Goal: Register for event/course

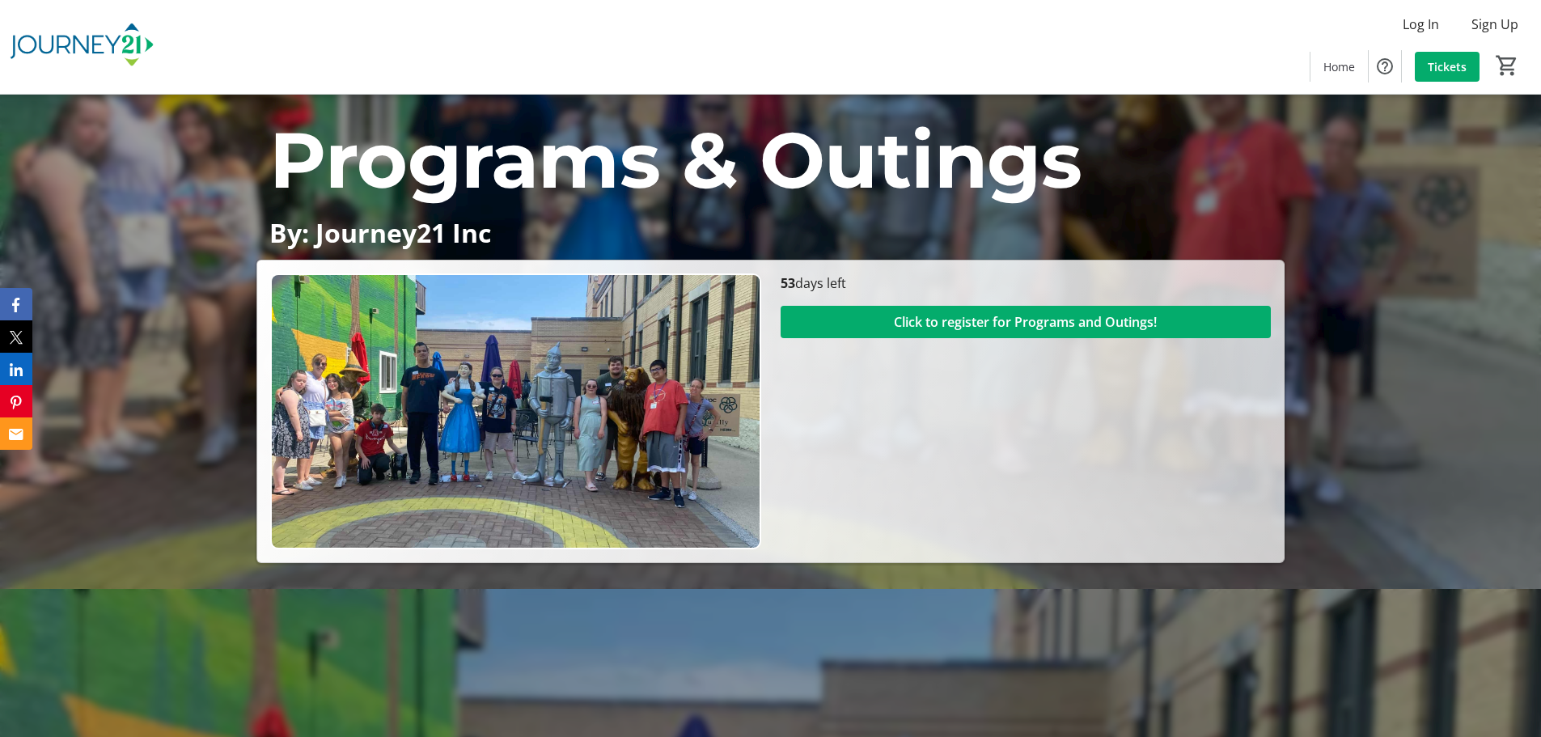
scroll to position [162, 0]
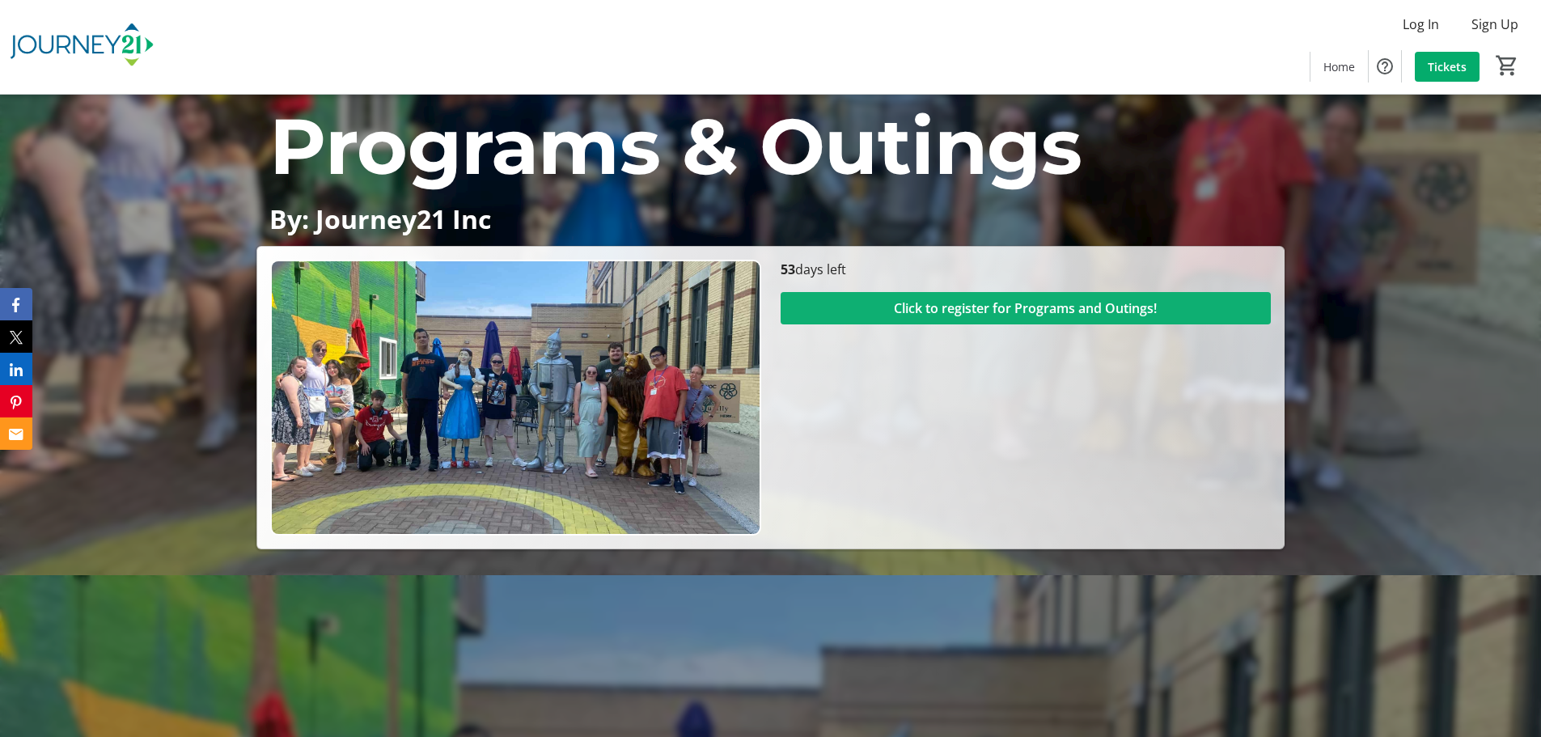
click at [1027, 307] on span "Click to register for Programs and Outings!" at bounding box center [1025, 307] width 263 height 19
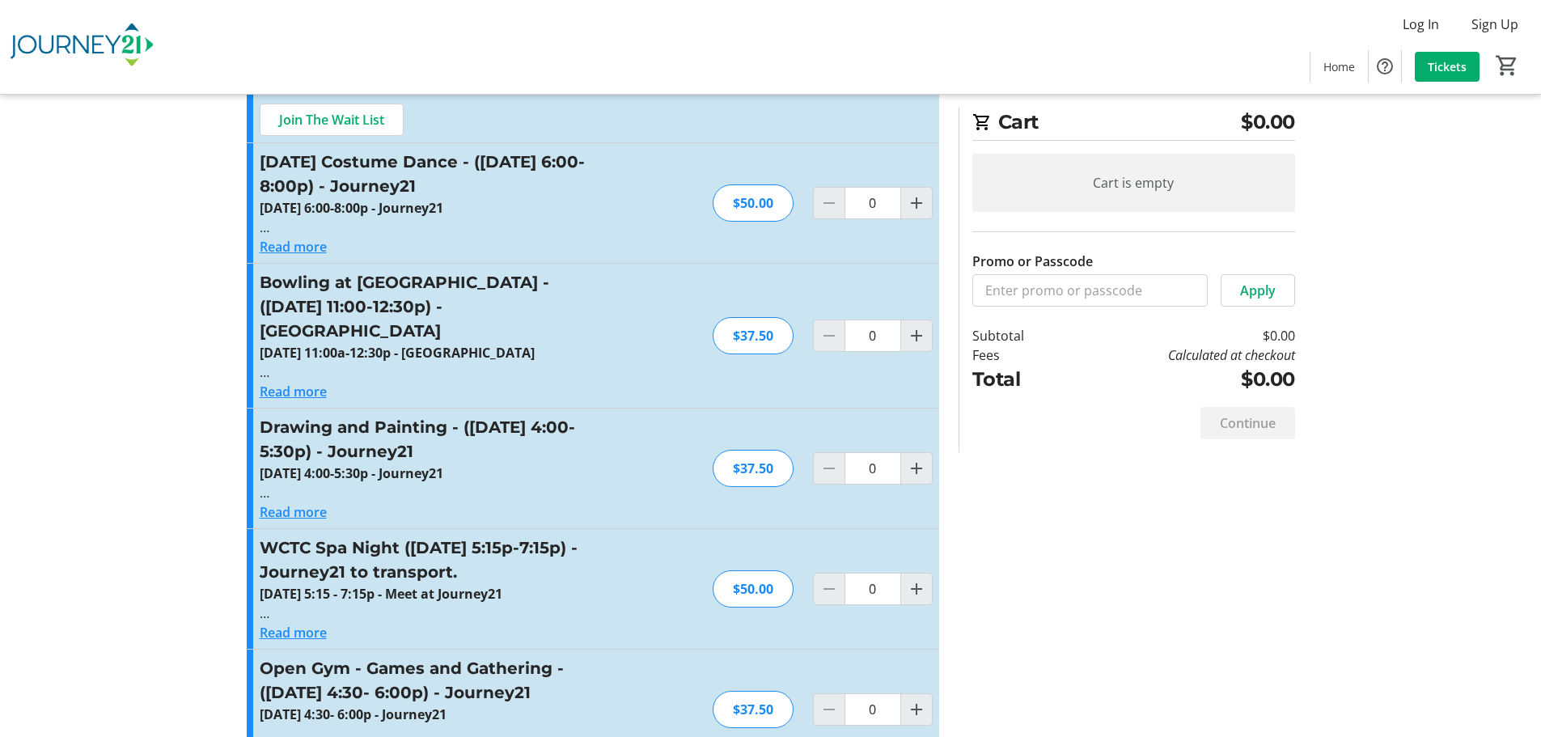
scroll to position [1537, 0]
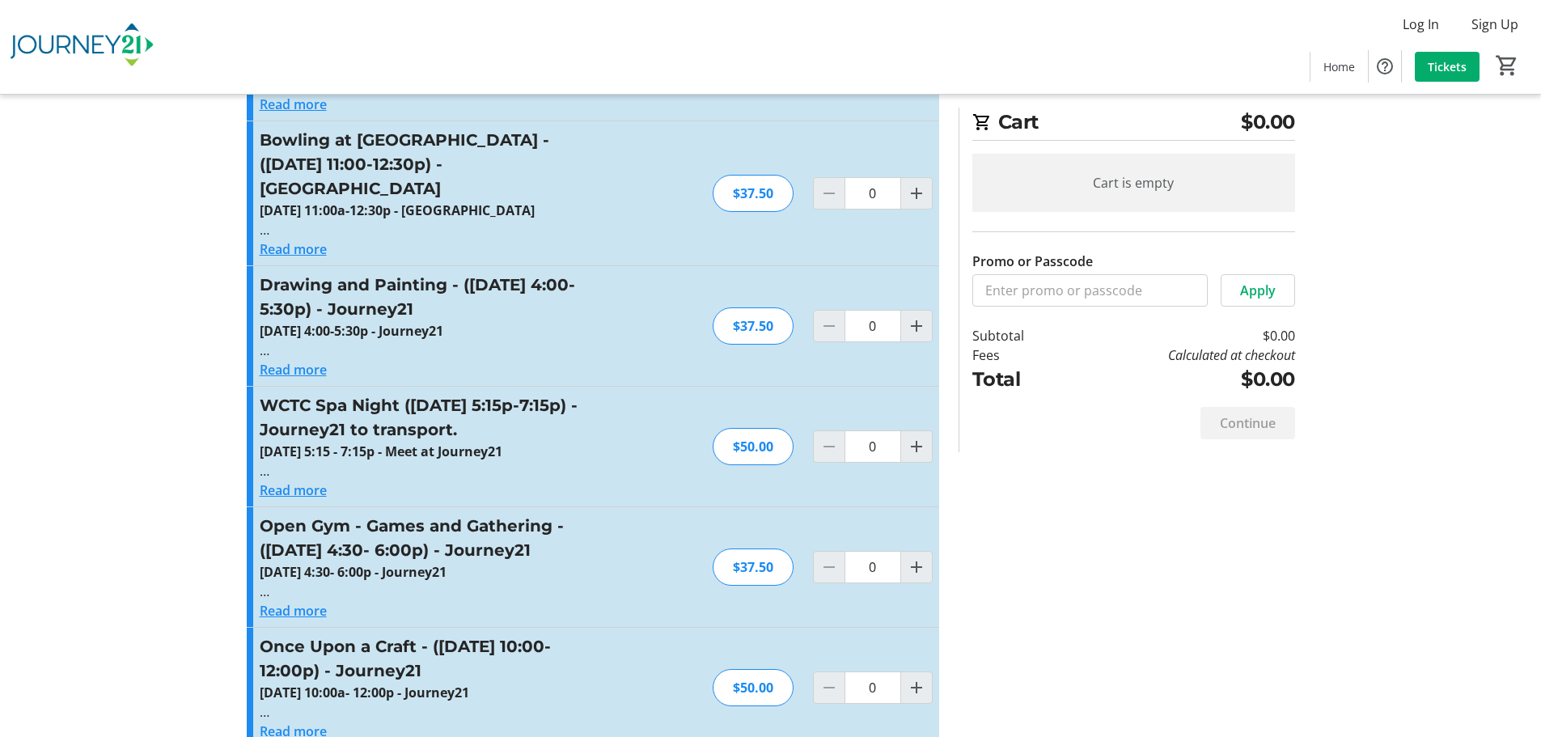
click at [308, 481] on button "Read more" at bounding box center [293, 490] width 67 height 19
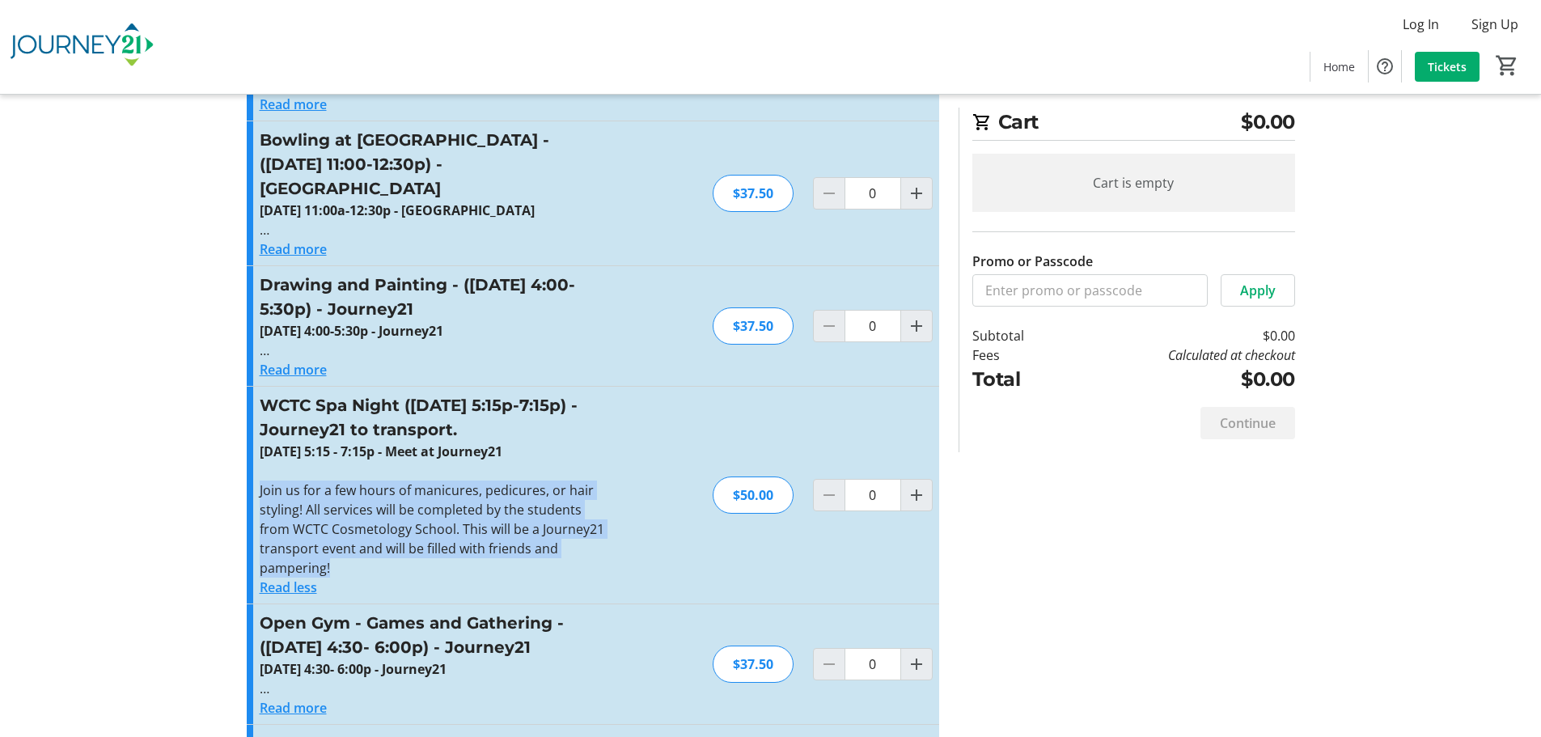
drag, startPoint x: 333, startPoint y: 558, endPoint x: 255, endPoint y: 484, distance: 108.1
click at [255, 484] on div "WCTC Spa Night ([DATE] 5:15p-7:15p) - Journey21 to transport. [DATE] 5:15 - 7:1…" at bounding box center [593, 495] width 692 height 217
copy p "Join us for a few hours of manicures, pedicures, or hair styling! All services …"
